Goal: Task Accomplishment & Management: Use online tool/utility

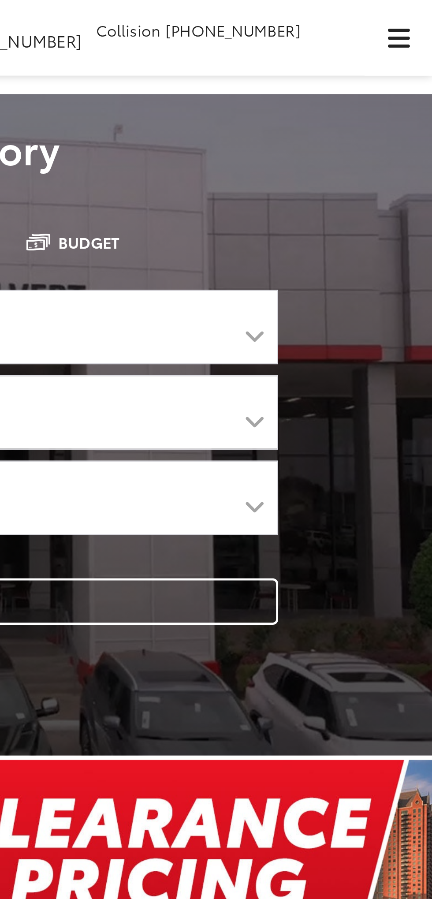
click at [418, 15] on span "Click to show site navigation" at bounding box center [418, 15] width 9 height 0
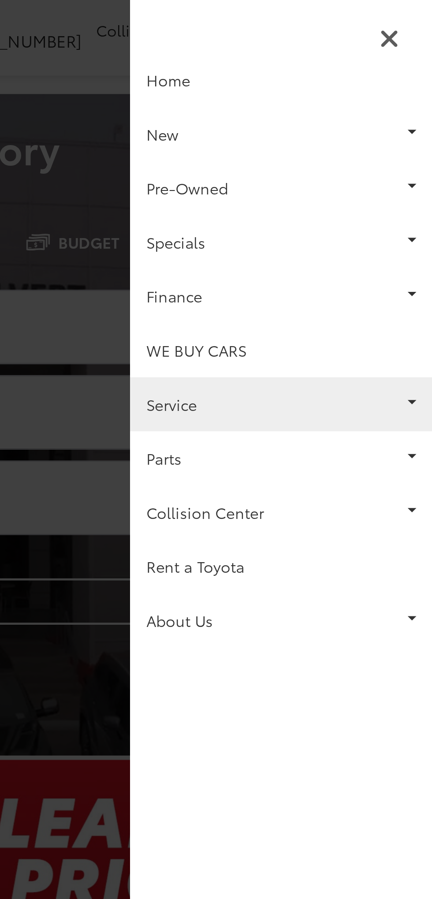
click at [399, 167] on link "Service" at bounding box center [370, 165] width 123 height 22
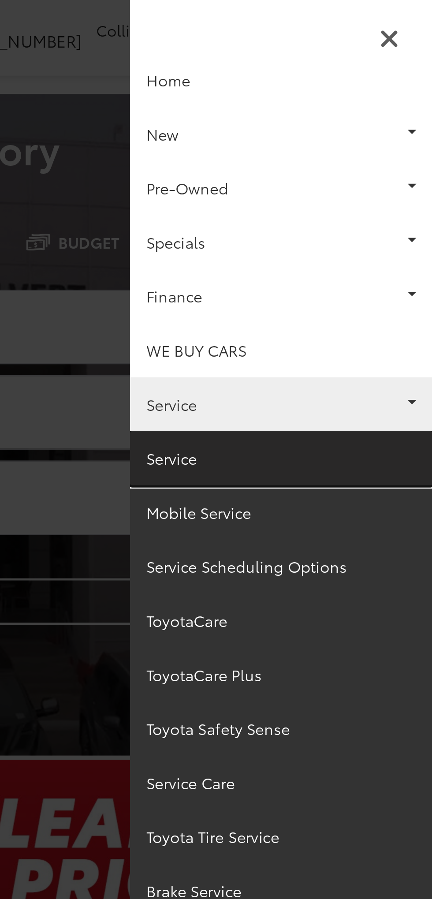
click at [406, 192] on link "Service" at bounding box center [370, 187] width 123 height 22
